Goal: Task Accomplishment & Management: Complete application form

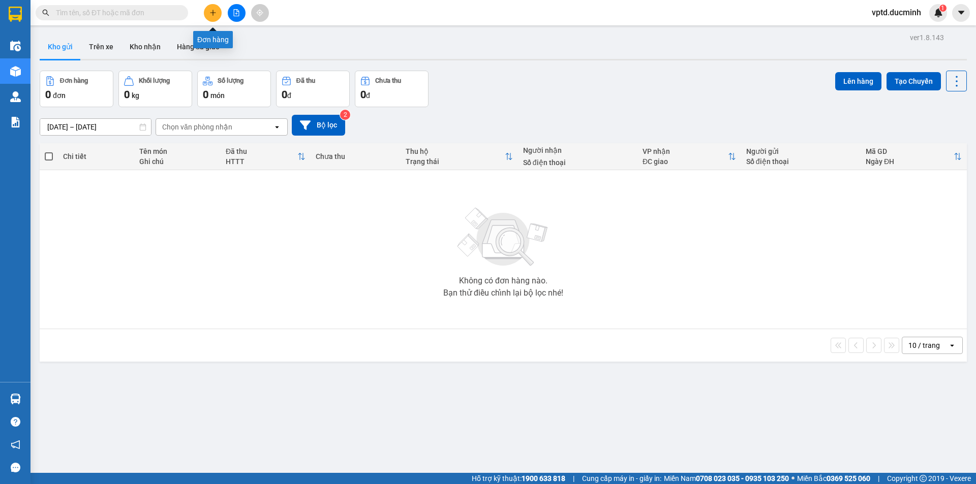
click at [212, 8] on button at bounding box center [213, 13] width 18 height 18
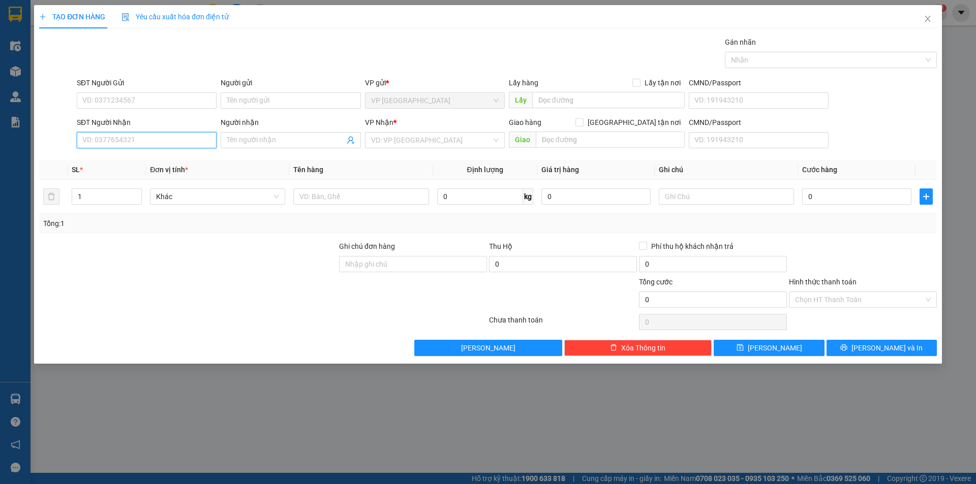
click at [111, 135] on input "SĐT Người Nhận" at bounding box center [147, 140] width 140 height 16
click at [114, 159] on div "0912352432" at bounding box center [147, 160] width 128 height 11
type input "0912352432"
type input "eakao"
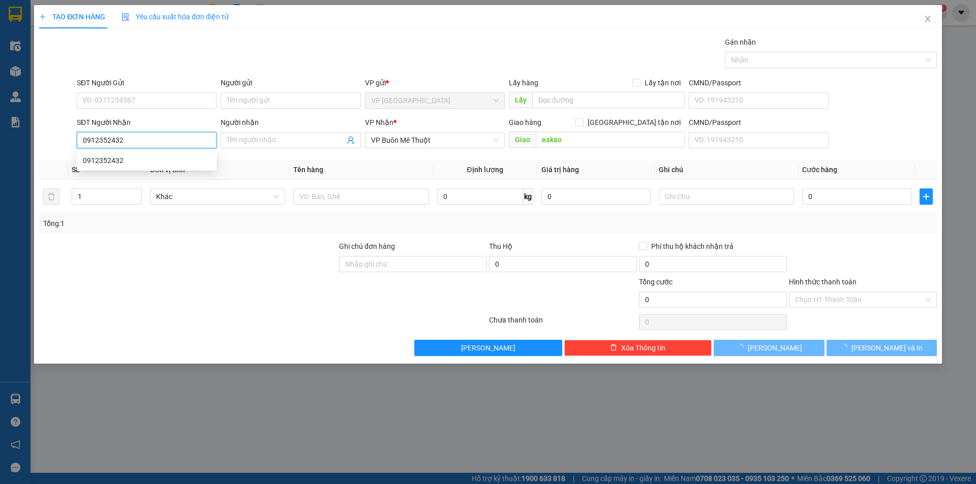
type input "100.000"
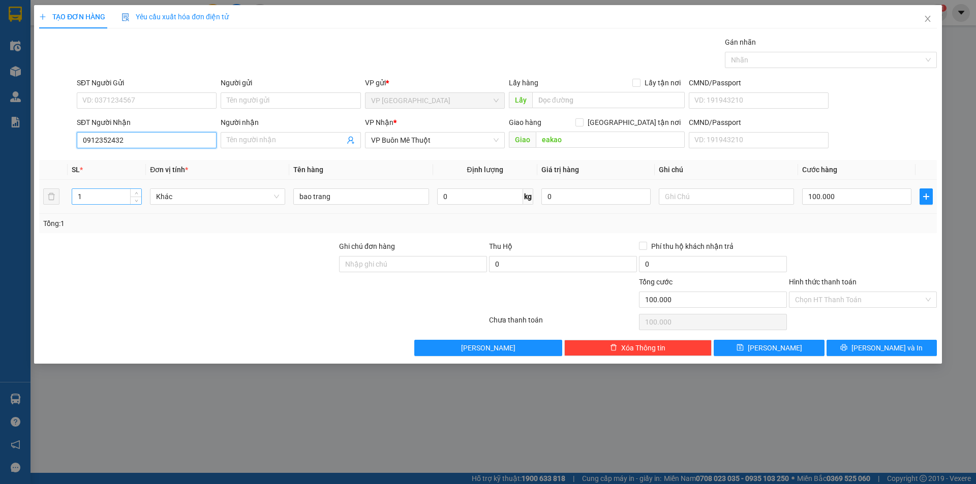
type input "0912352432"
click at [91, 195] on input "1" at bounding box center [106, 196] width 69 height 15
click at [863, 201] on input "100.000" at bounding box center [856, 197] width 109 height 16
type input "0"
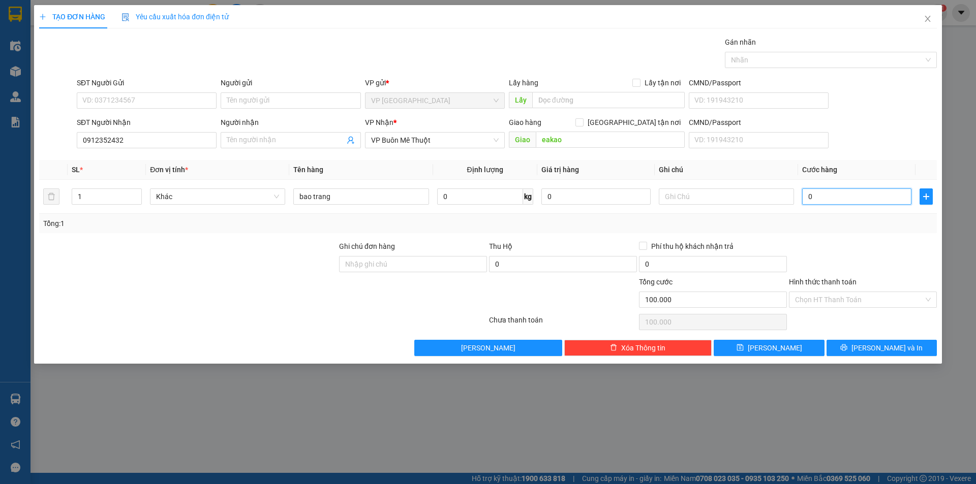
type input "0"
click at [820, 193] on input "0" at bounding box center [856, 197] width 109 height 16
type input "1"
type input "01"
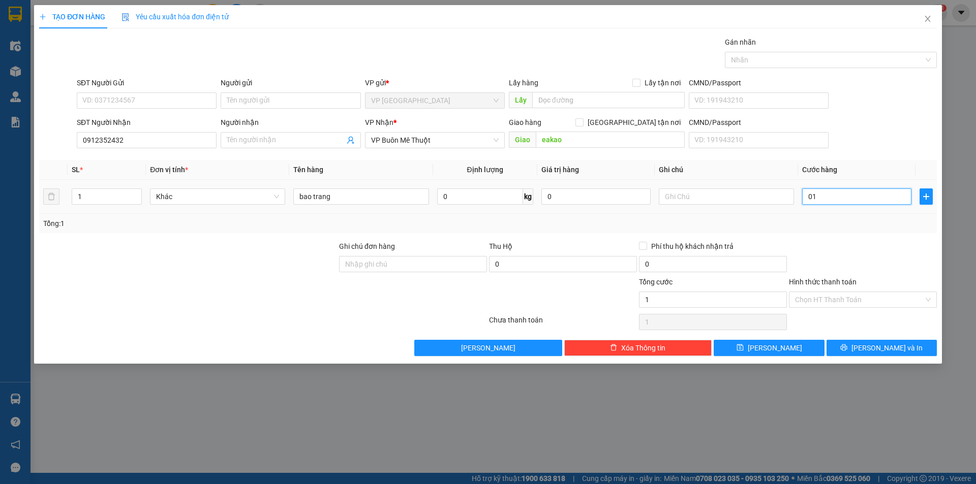
type input "10"
type input "010"
type input "100"
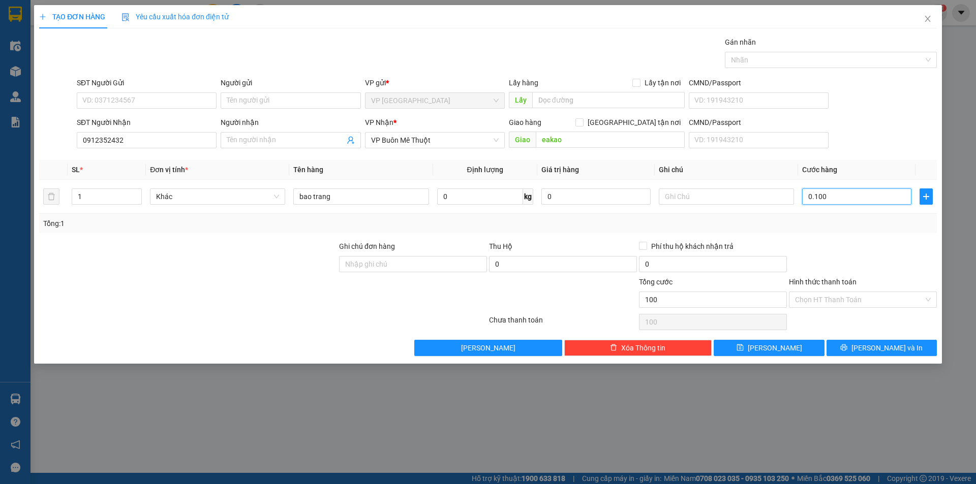
type input "0.100"
type input "100.000"
click at [826, 228] on div "Tổng: 1" at bounding box center [488, 223] width 890 height 11
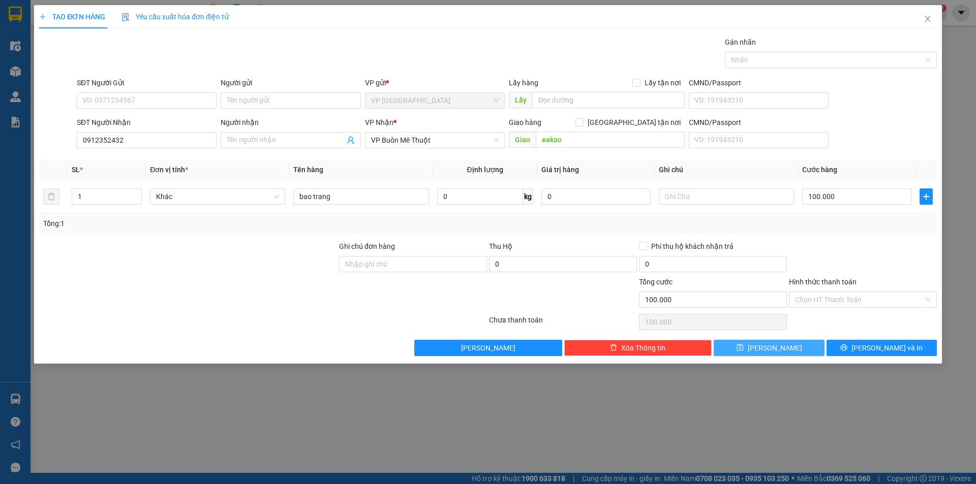
click at [777, 349] on span "[PERSON_NAME]" at bounding box center [775, 348] width 54 height 11
type input "0"
click at [899, 449] on div "TẠO ĐƠN HÀNG Yêu cầu xuất hóa đơn điện tử Transit Pickup Surcharge Ids Transit …" at bounding box center [488, 242] width 976 height 484
click at [929, 18] on icon "close" at bounding box center [928, 19] width 6 height 6
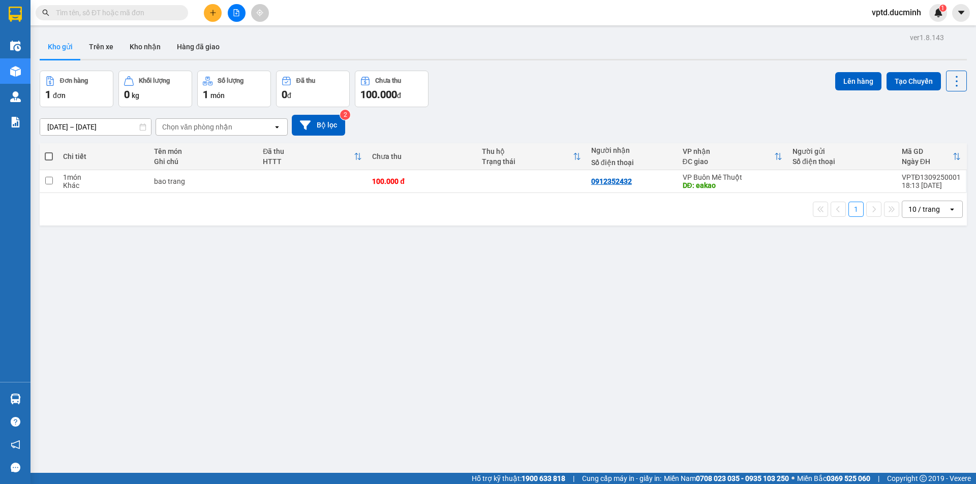
click at [49, 155] on span at bounding box center [49, 156] width 8 height 8
click at [49, 151] on input "checkbox" at bounding box center [49, 151] width 0 height 0
checkbox input "true"
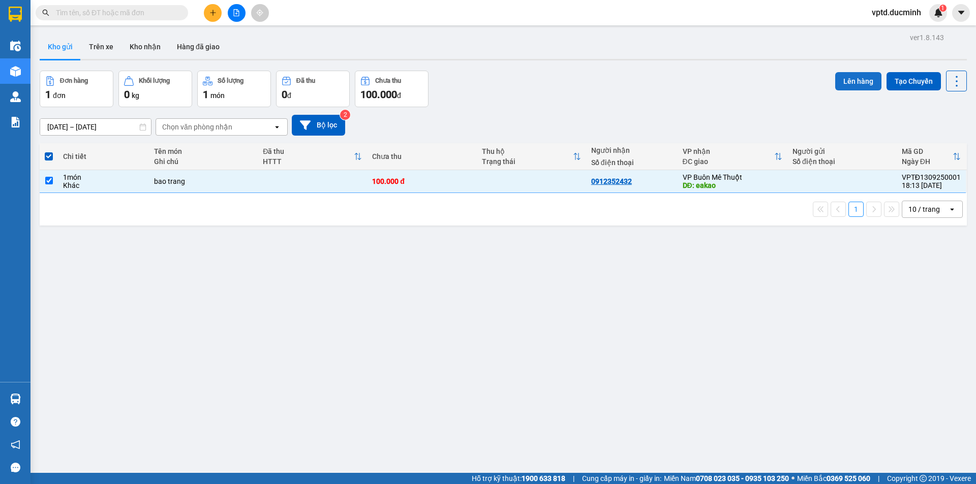
click at [845, 81] on button "Lên hàng" at bounding box center [858, 81] width 46 height 18
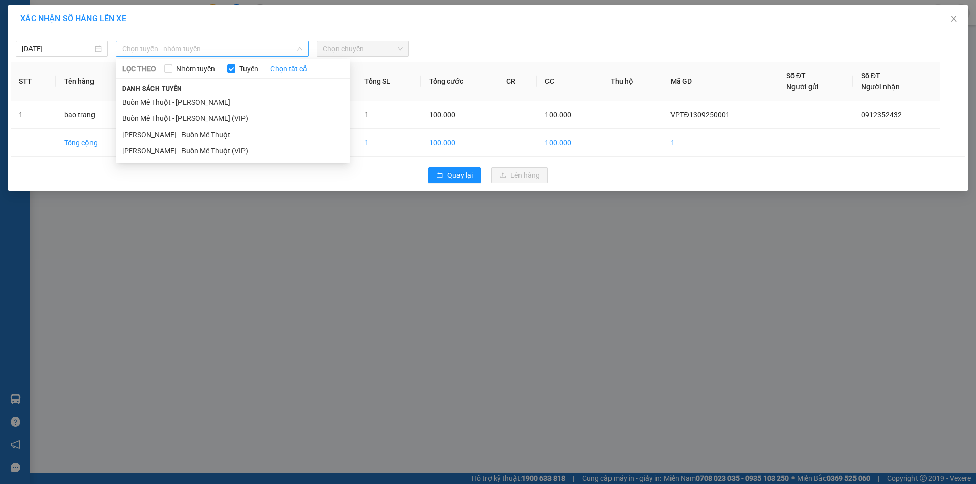
click at [264, 52] on span "Chọn tuyến - nhóm tuyến" at bounding box center [212, 48] width 180 height 15
click at [206, 111] on li "Buôn Mê Thuột - [PERSON_NAME] (VIP)" at bounding box center [233, 118] width 234 height 16
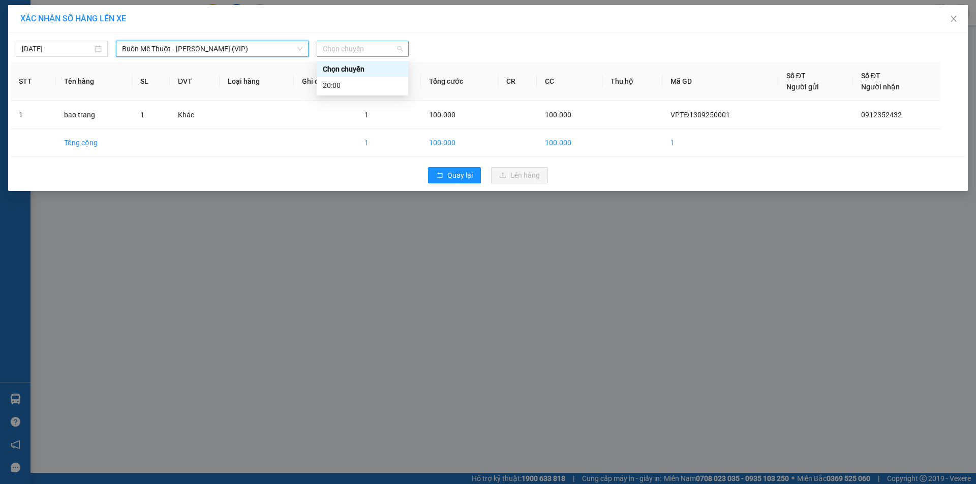
click at [383, 55] on span "Chọn chuyến" at bounding box center [363, 48] width 80 height 15
click at [344, 83] on div "20:00" at bounding box center [362, 85] width 79 height 11
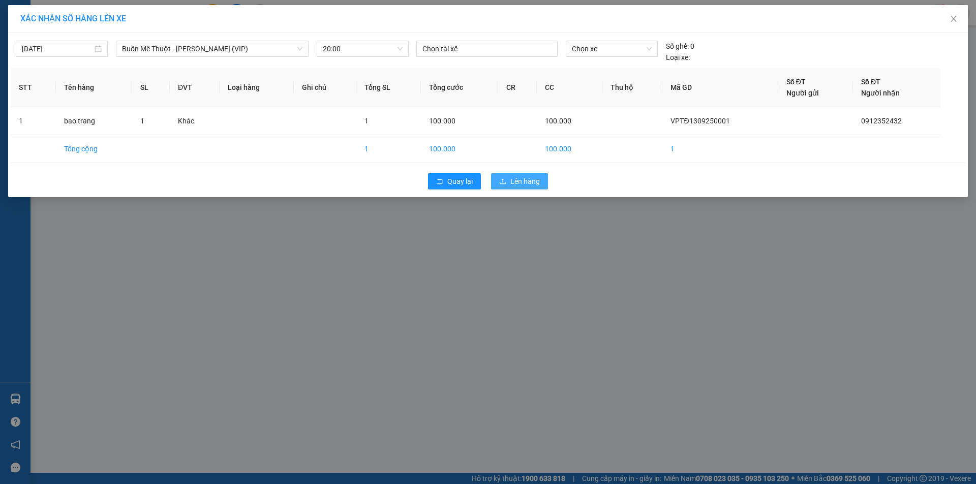
click at [525, 181] on span "Lên hàng" at bounding box center [524, 181] width 29 height 11
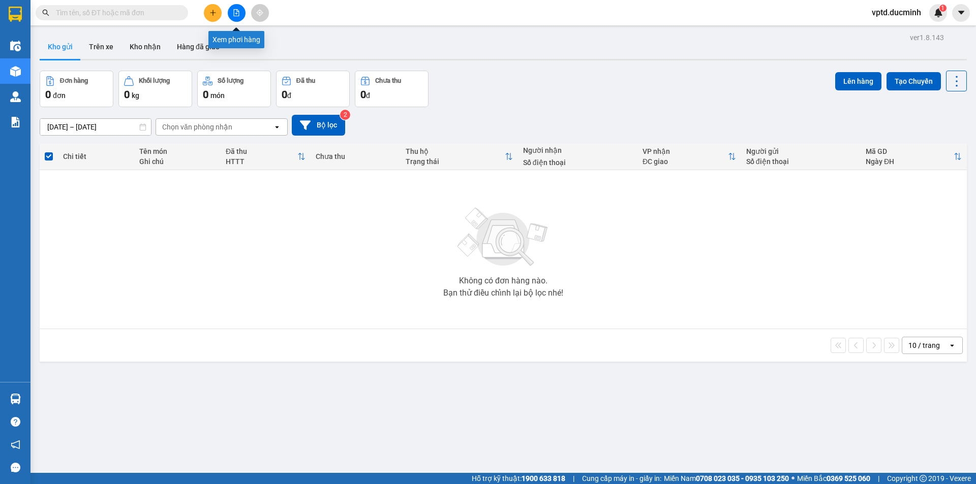
click at [232, 13] on button at bounding box center [237, 13] width 18 height 18
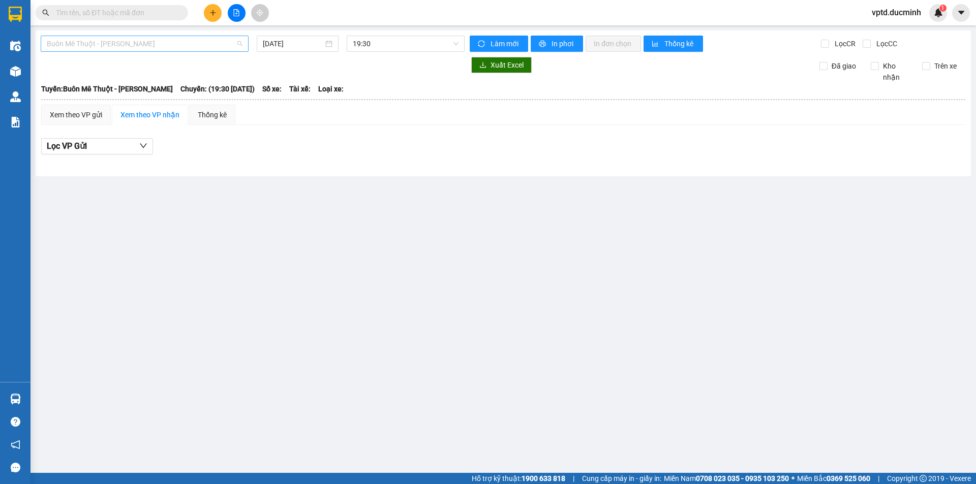
click at [198, 41] on span "Buôn Mê Thuột - [PERSON_NAME]" at bounding box center [145, 43] width 196 height 15
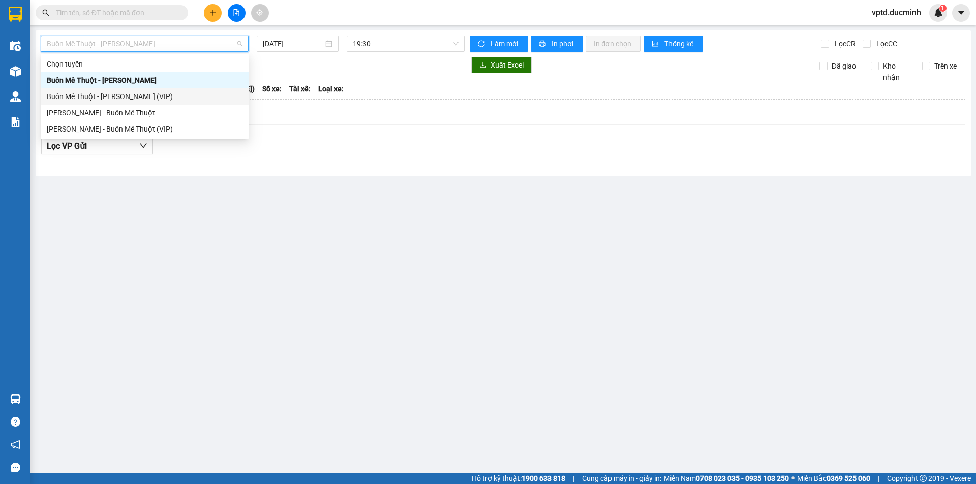
click at [129, 92] on div "Buôn Mê Thuột - [PERSON_NAME] (VIP)" at bounding box center [145, 96] width 196 height 11
type input "[DATE]"
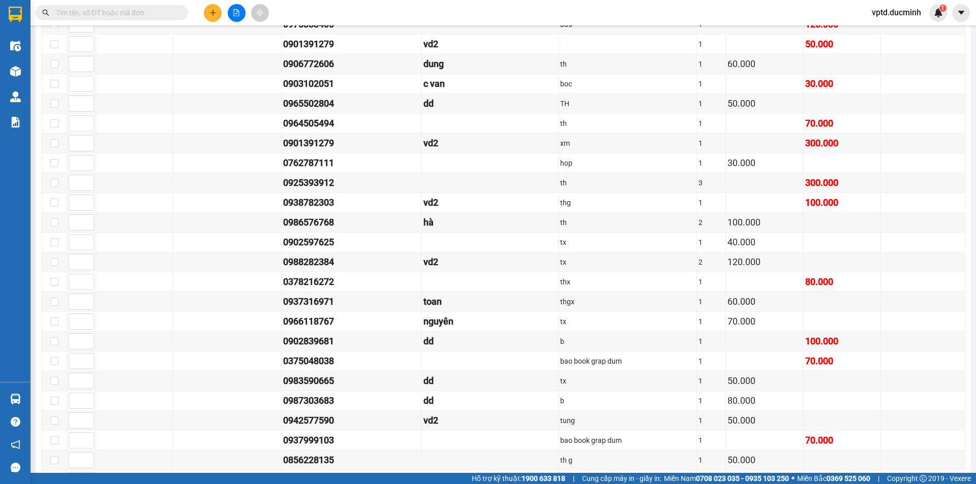
scroll to position [513, 0]
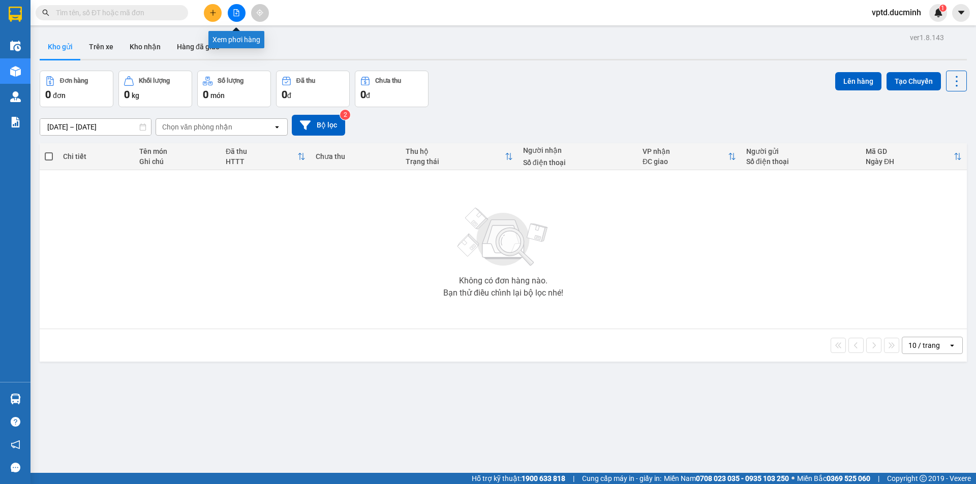
click at [239, 14] on icon "file-add" at bounding box center [237, 12] width 6 height 7
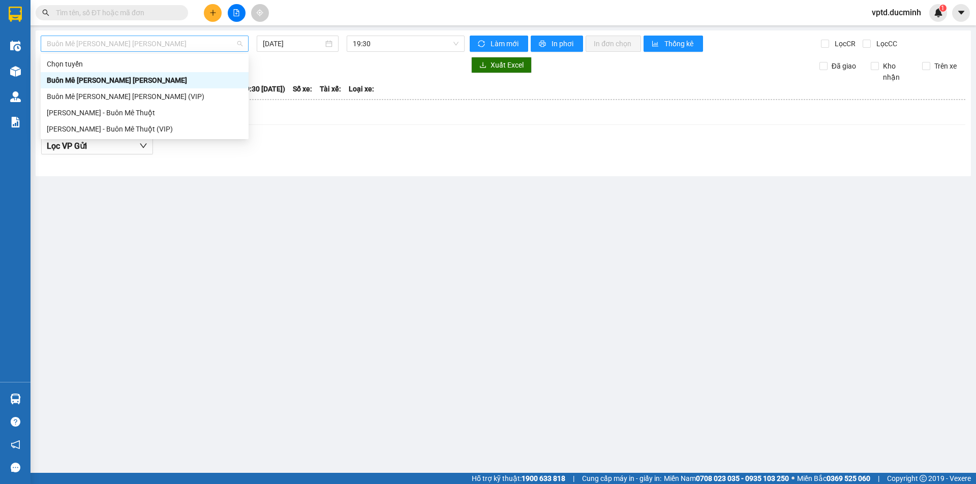
click at [165, 41] on span "Buôn Mê Thuột - [PERSON_NAME]" at bounding box center [145, 43] width 196 height 15
click at [131, 111] on div "[PERSON_NAME] - Buôn Mê Thuột" at bounding box center [145, 112] width 196 height 11
type input "[DATE]"
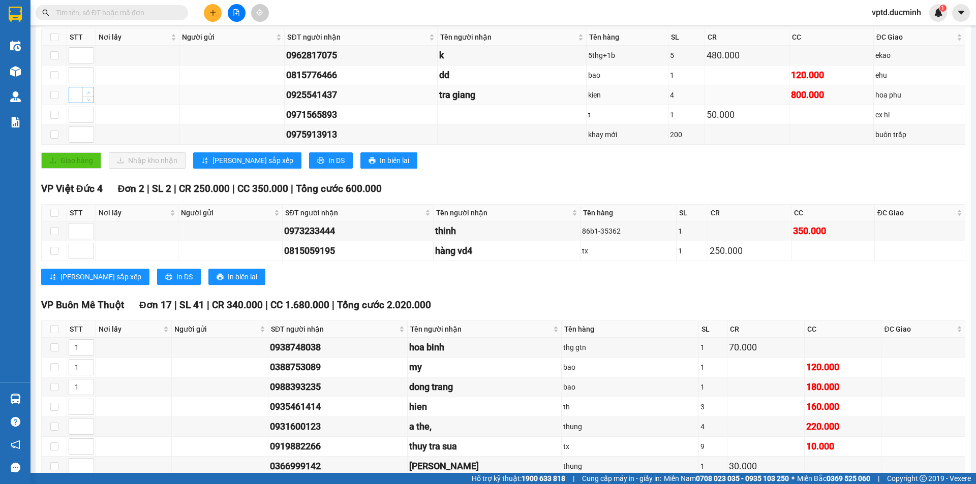
scroll to position [74, 0]
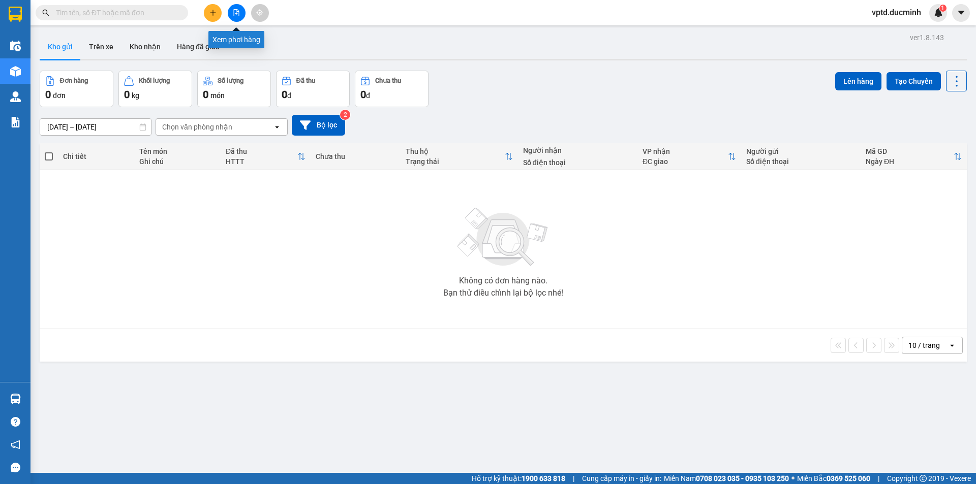
click at [234, 13] on icon "file-add" at bounding box center [237, 12] width 6 height 7
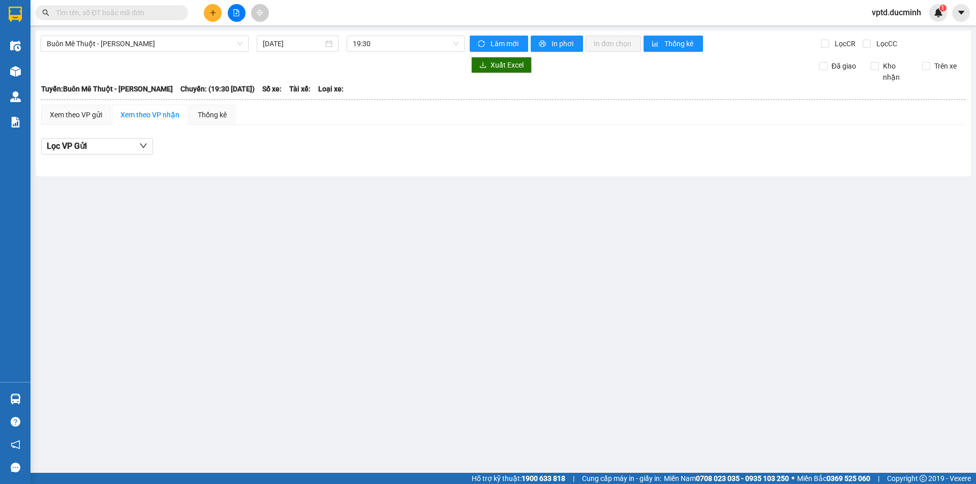
click at [201, 34] on div "Buôn Mê Thuột - Hồ Chí Minh 13/09/2025 19:30 Làm mới In phơi In đơn chọn Thống …" at bounding box center [503, 103] width 935 height 146
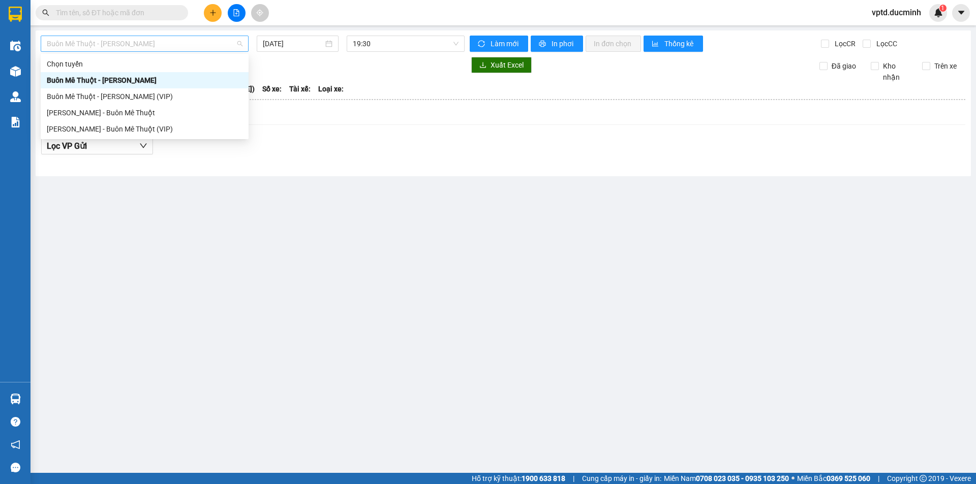
click at [196, 40] on span "Buôn Mê Thuột - [PERSON_NAME]" at bounding box center [145, 43] width 196 height 15
click at [108, 91] on div "Buôn Mê Thuột - [PERSON_NAME] (VIP)" at bounding box center [145, 96] width 196 height 11
type input "[DATE]"
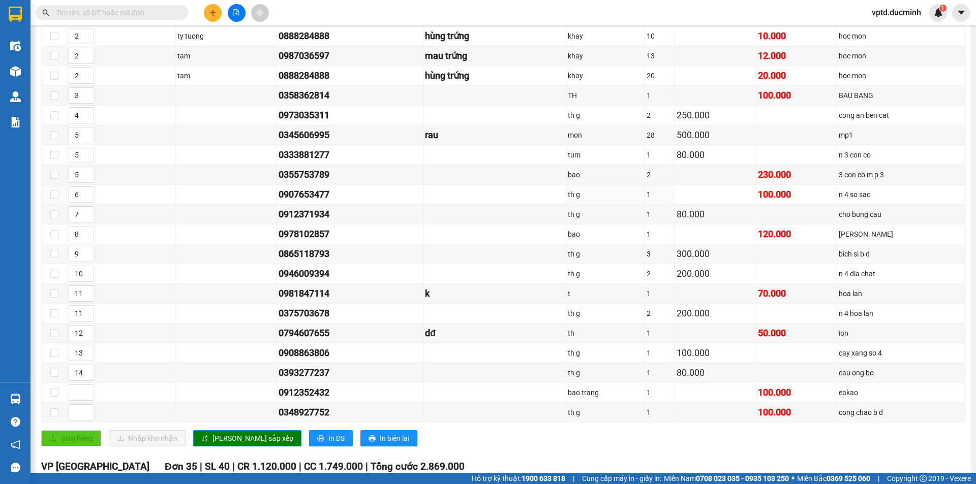
scroll to position [407, 0]
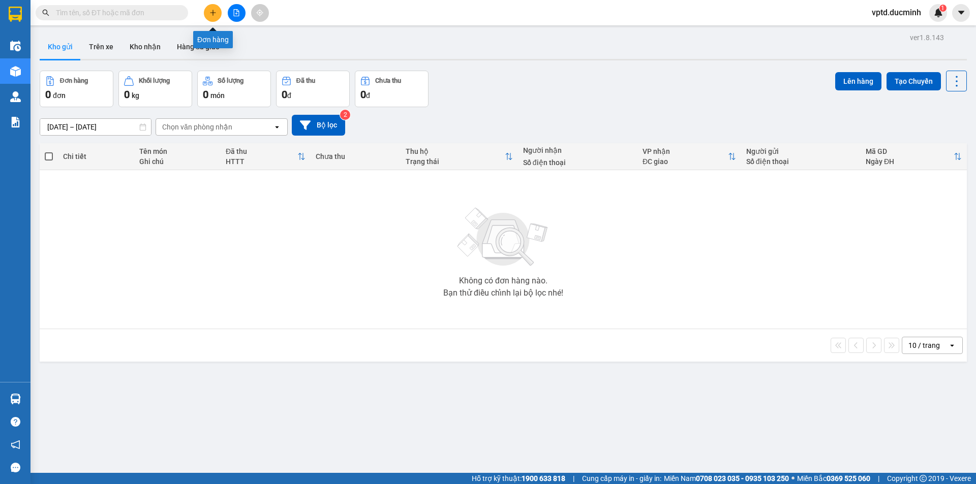
click at [212, 6] on button at bounding box center [213, 13] width 18 height 18
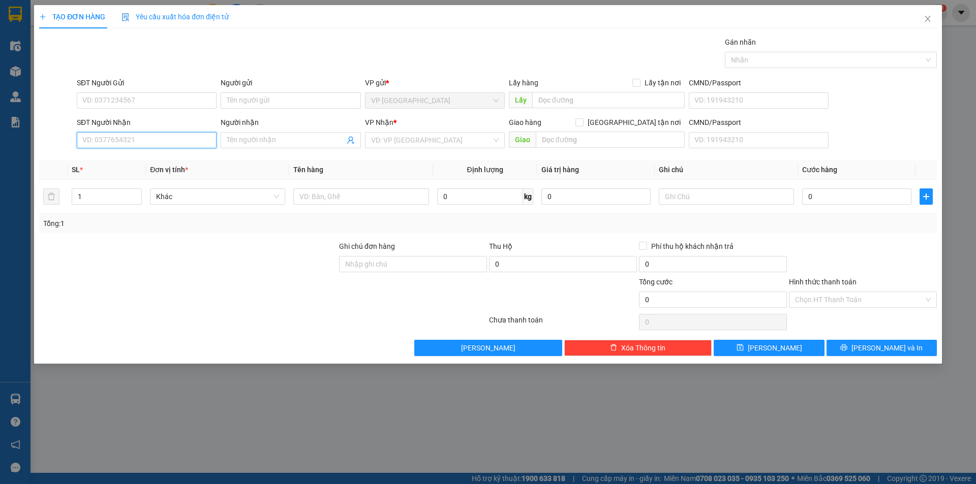
click at [127, 143] on input "SĐT Người Nhận" at bounding box center [147, 140] width 140 height 16
click at [109, 158] on div "0912352432" at bounding box center [147, 160] width 128 height 11
type input "0912352432"
type input "eakao"
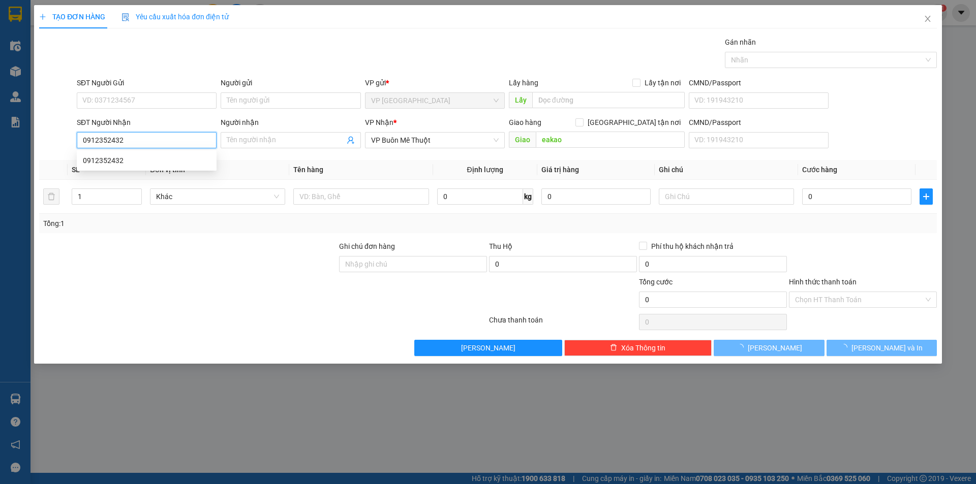
type input "100.000"
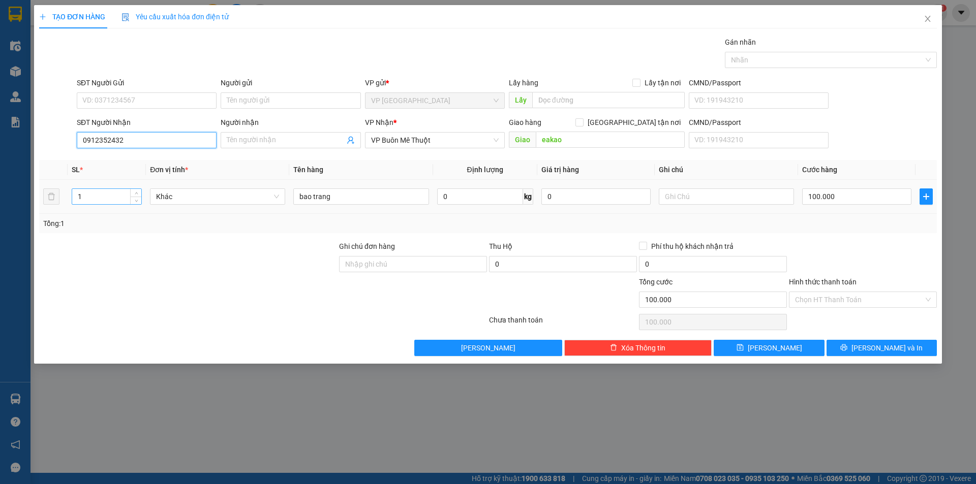
type input "0912352432"
click at [92, 204] on input "1" at bounding box center [106, 196] width 69 height 15
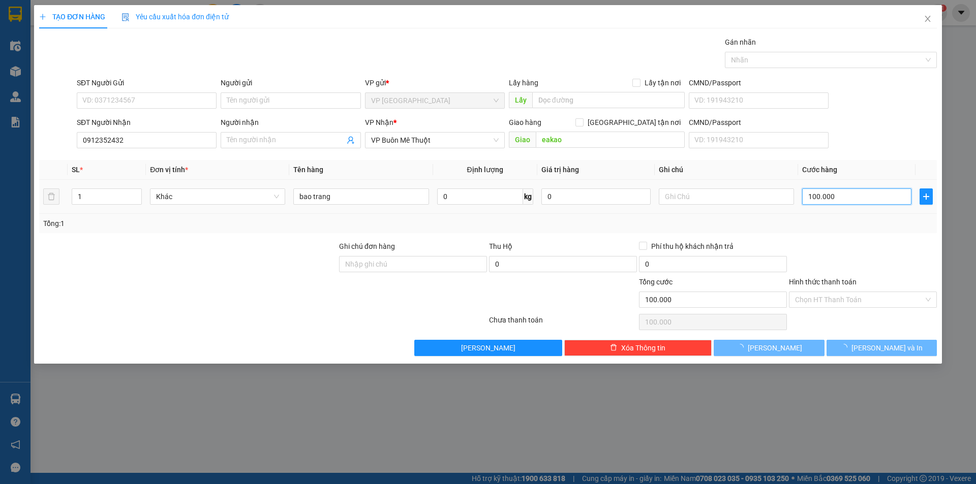
click at [821, 198] on input "100.000" at bounding box center [856, 197] width 109 height 16
type input "0"
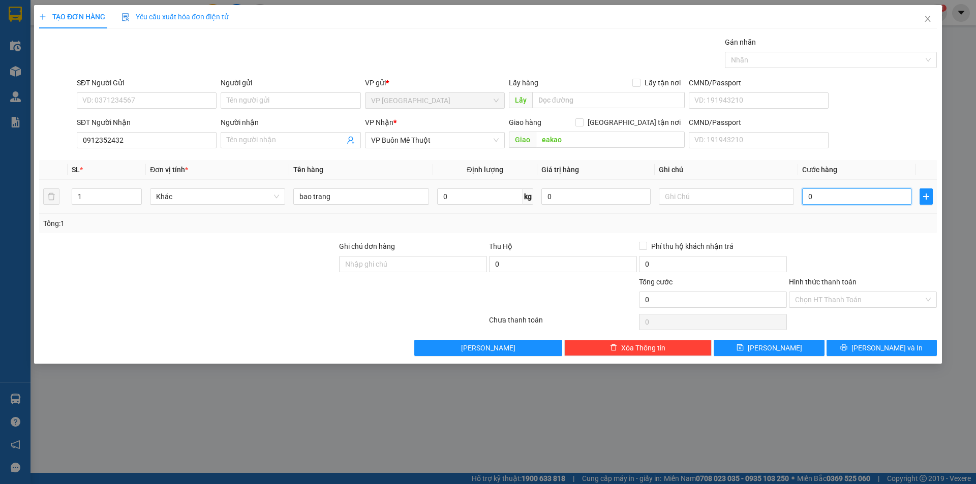
click at [821, 199] on input "0" at bounding box center [856, 197] width 109 height 16
type input "1"
type input "01"
type input "10"
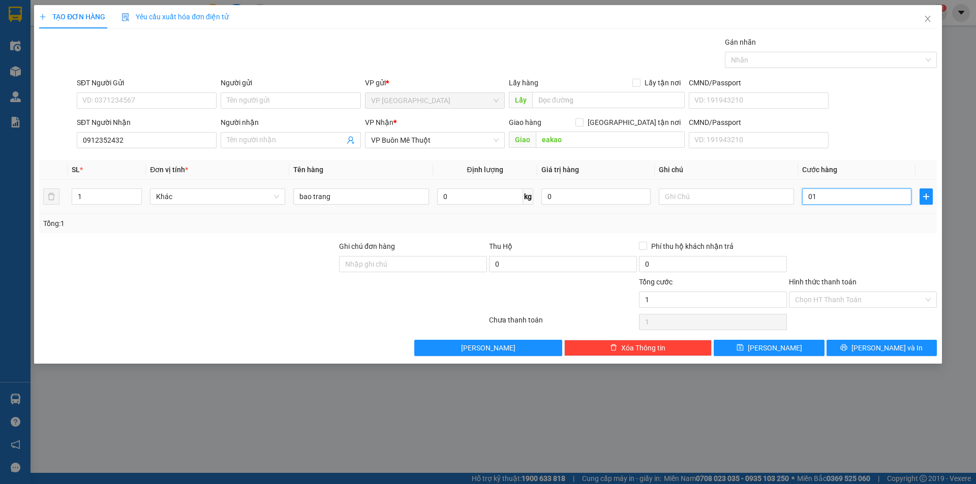
type input "10"
click at [820, 199] on input "010" at bounding box center [856, 197] width 109 height 16
type input "010"
type input "10.000"
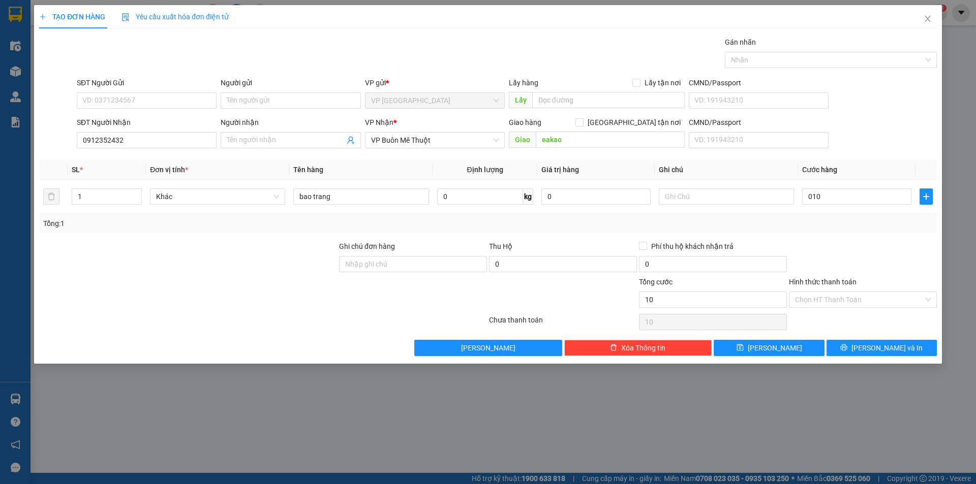
type input "10.000"
click at [819, 226] on div "Tổng: 1" at bounding box center [488, 223] width 890 height 11
click at [824, 194] on input "10.000" at bounding box center [856, 197] width 109 height 16
type input "0"
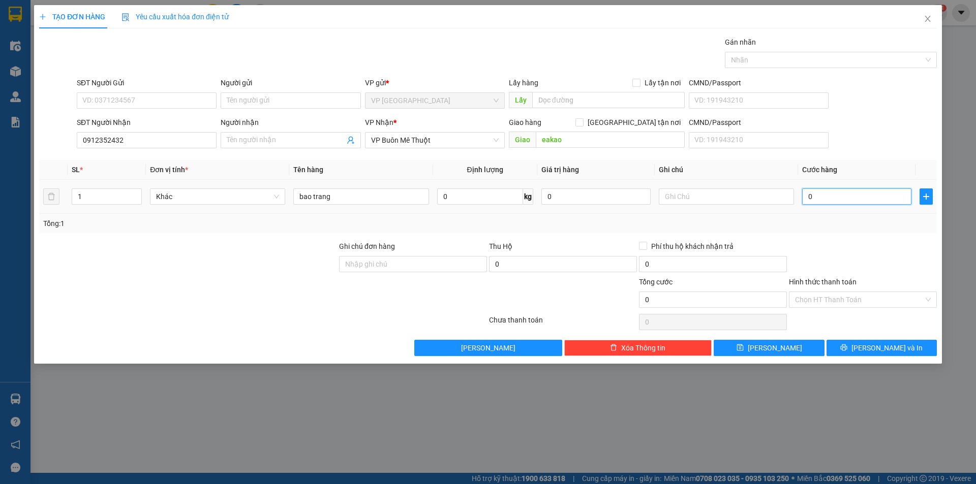
type input "0"
type input "1"
type input "01"
type input "10"
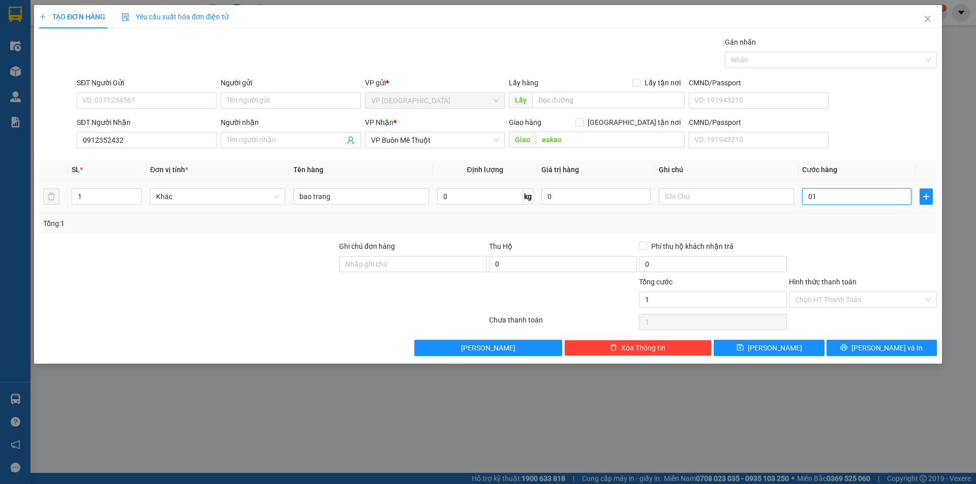
type input "10"
type input "010"
type input "100"
type input "0.100"
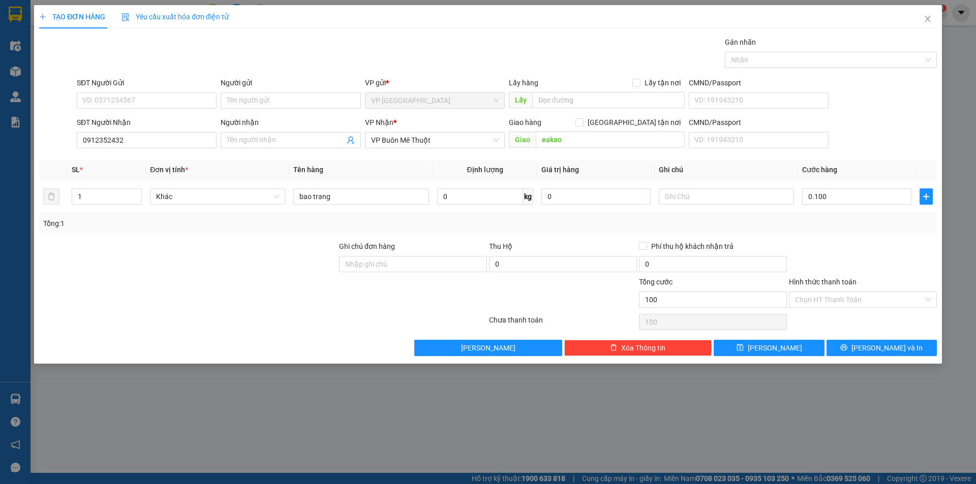
type input "100.000"
click at [805, 232] on div "Tổng: 1" at bounding box center [488, 223] width 898 height 19
click at [790, 348] on button "[PERSON_NAME]" at bounding box center [769, 348] width 110 height 16
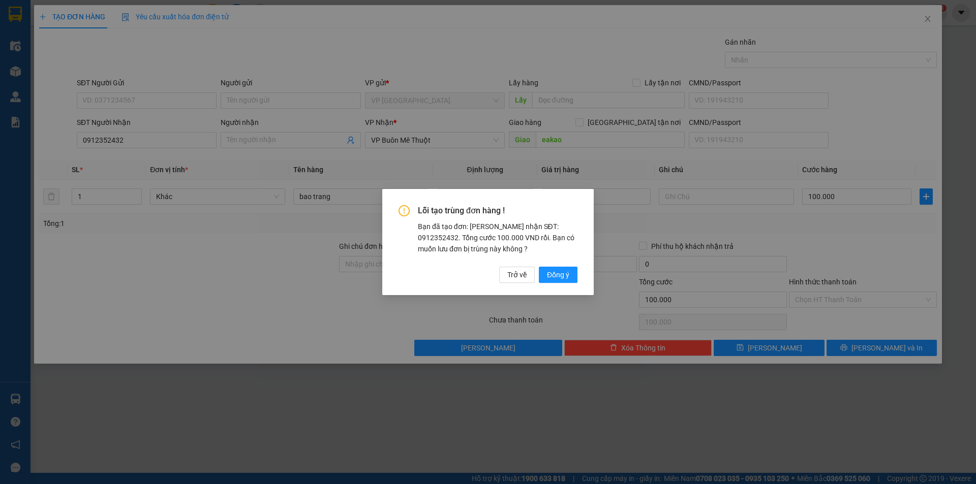
click at [929, 20] on div "Lỗi tạo trùng đơn hàng ! Bạn đã tạo đơn: Khách nhận SĐT: 0912352432. Tổng cước …" at bounding box center [488, 242] width 976 height 484
click at [556, 273] on span "Đồng ý" at bounding box center [558, 274] width 22 height 11
type input "0"
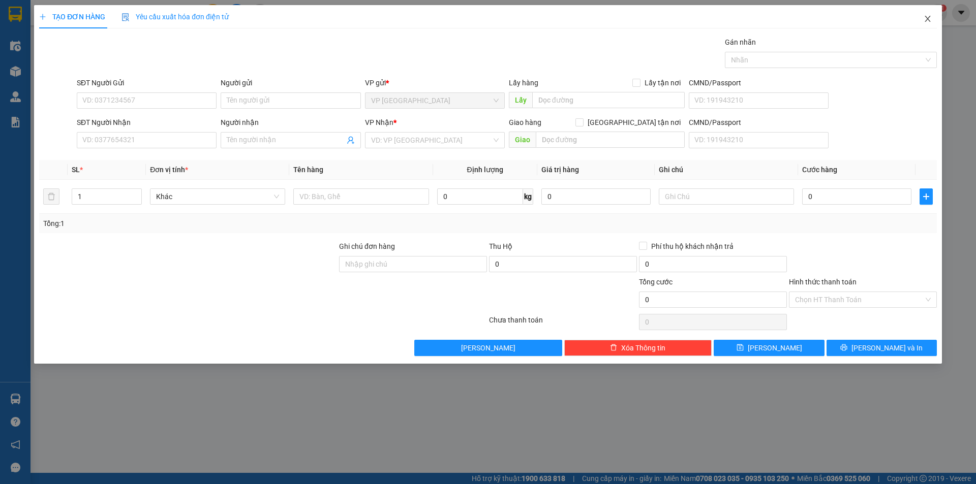
click at [925, 19] on icon "close" at bounding box center [928, 19] width 8 height 8
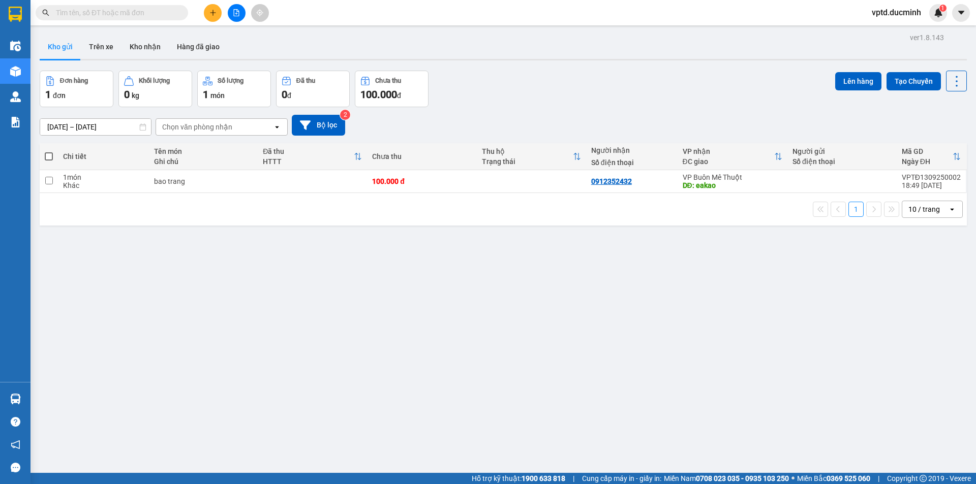
click at [49, 156] on span at bounding box center [49, 156] width 8 height 8
click at [49, 151] on input "checkbox" at bounding box center [49, 151] width 0 height 0
checkbox input "true"
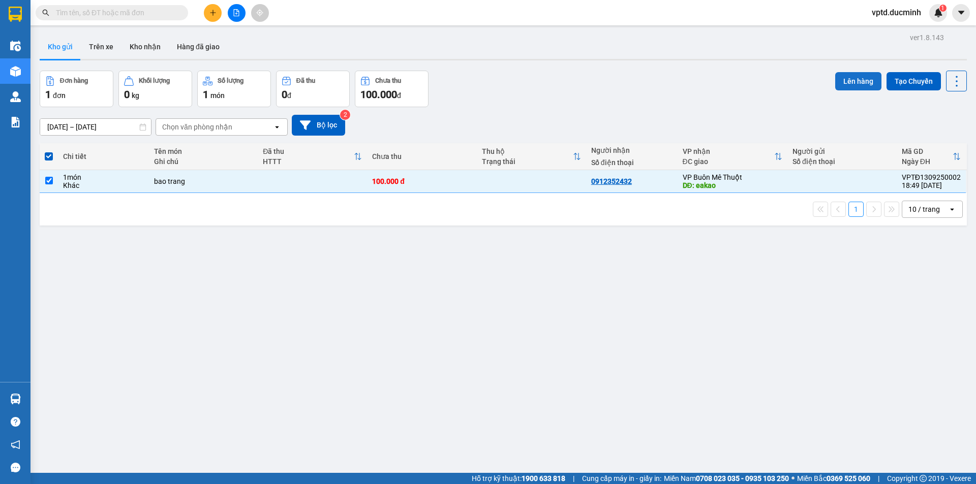
click at [855, 82] on button "Lên hàng" at bounding box center [858, 81] width 46 height 18
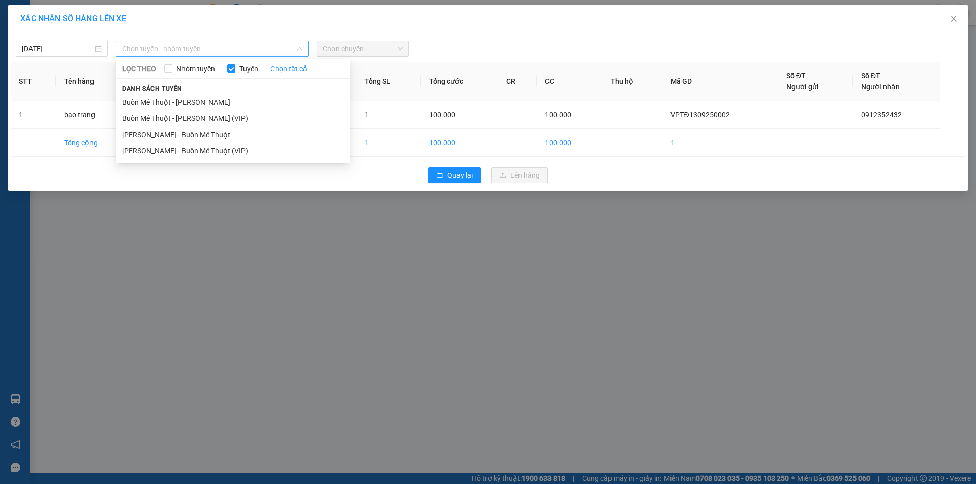
click at [163, 49] on span "Chọn tuyến - nhóm tuyến" at bounding box center [212, 48] width 180 height 15
click at [151, 130] on li "[PERSON_NAME] - Buôn Mê Thuột" at bounding box center [233, 135] width 234 height 16
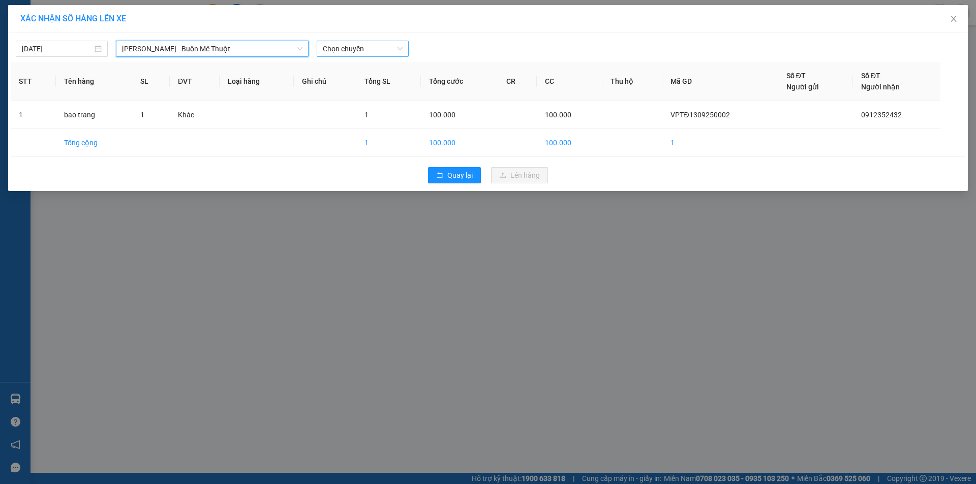
click at [344, 51] on span "Chọn chuyến" at bounding box center [363, 48] width 80 height 15
click at [340, 86] on div "18:50" at bounding box center [362, 85] width 79 height 11
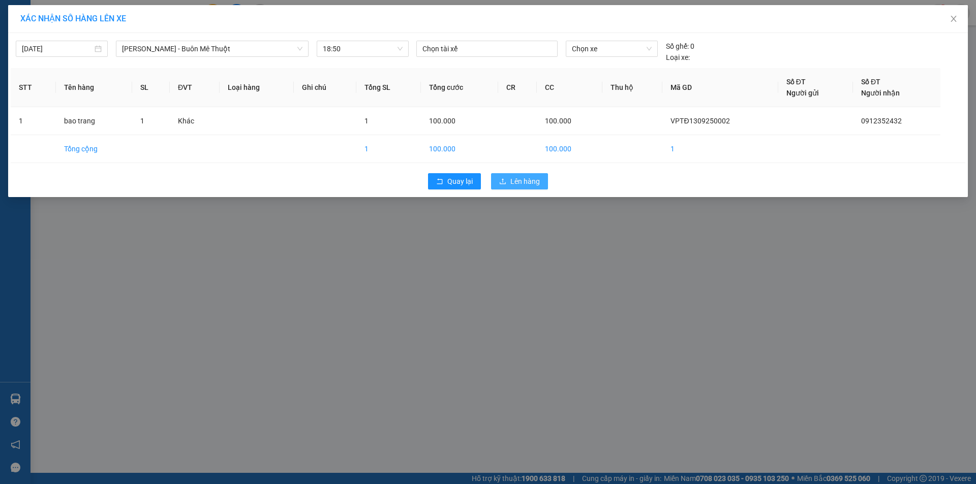
click at [527, 179] on span "Lên hàng" at bounding box center [524, 181] width 29 height 11
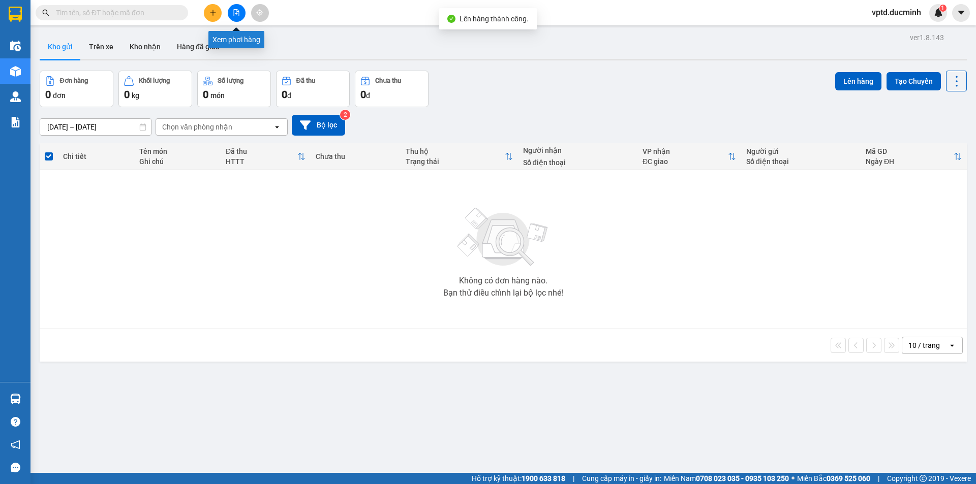
click at [235, 11] on icon "file-add" at bounding box center [236, 12] width 7 height 7
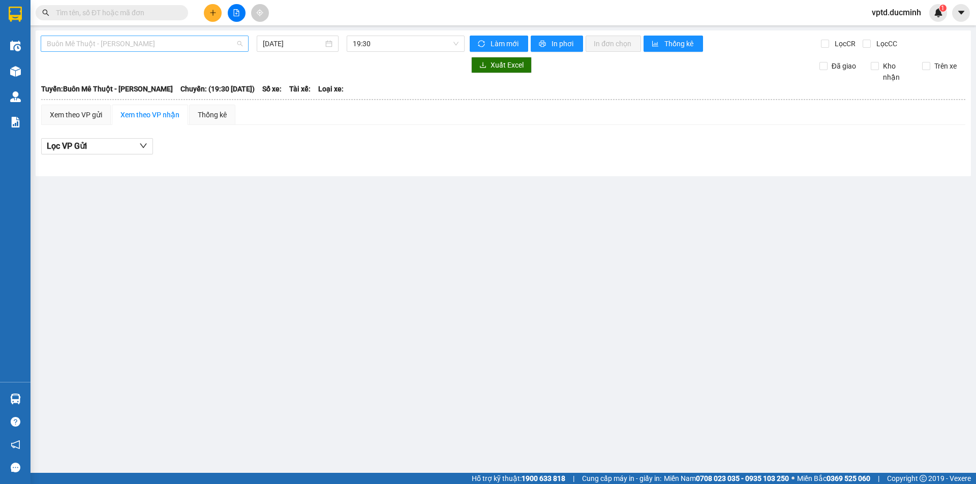
click at [206, 46] on span "Buôn Mê Thuột - [PERSON_NAME]" at bounding box center [145, 43] width 196 height 15
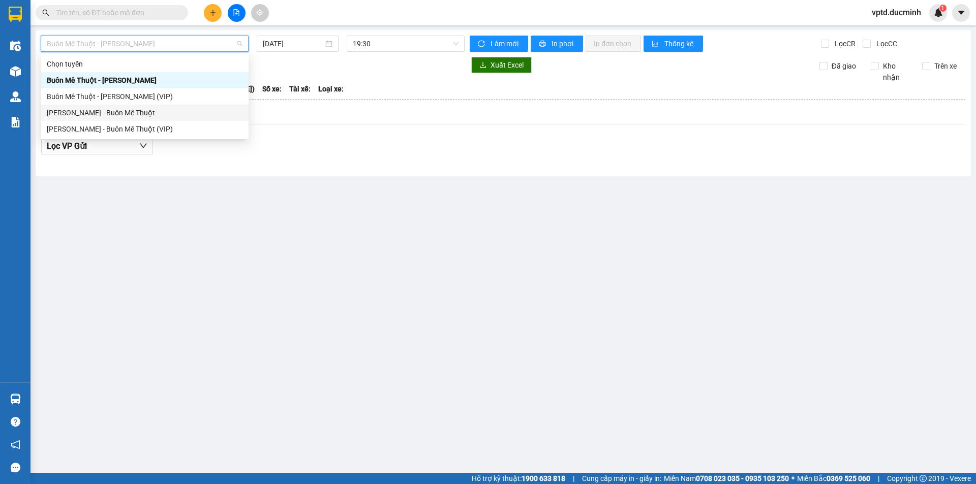
click at [139, 112] on div "[PERSON_NAME] - Buôn Mê Thuột" at bounding box center [145, 112] width 196 height 11
type input "[DATE]"
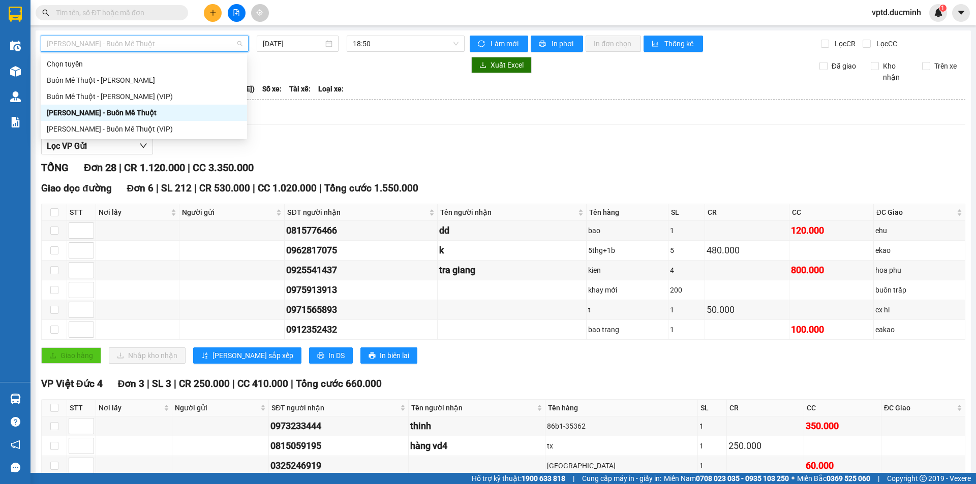
click at [227, 45] on span "[PERSON_NAME] - Buôn Mê Thuột" at bounding box center [145, 43] width 196 height 15
click at [147, 95] on div "Buôn Mê Thuột - [PERSON_NAME] (VIP)" at bounding box center [144, 96] width 194 height 11
type input "[DATE]"
